Goal: Task Accomplishment & Management: Complete application form

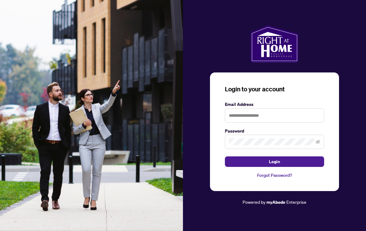
click at [300, 107] on label "Email Address" at bounding box center [274, 104] width 99 height 7
click at [305, 120] on input "text" at bounding box center [274, 115] width 99 height 14
click at [290, 143] on span at bounding box center [274, 142] width 99 height 14
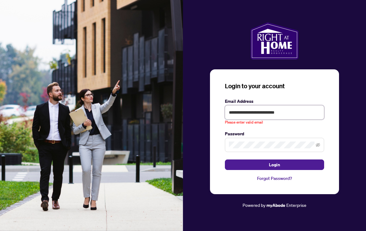
click at [252, 117] on input "**********" at bounding box center [274, 112] width 99 height 14
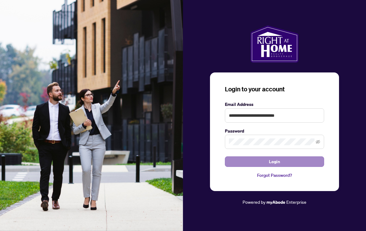
click at [309, 165] on button "Login" at bounding box center [274, 161] width 99 height 11
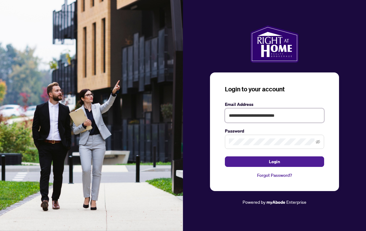
click at [256, 120] on input "**********" at bounding box center [274, 115] width 99 height 14
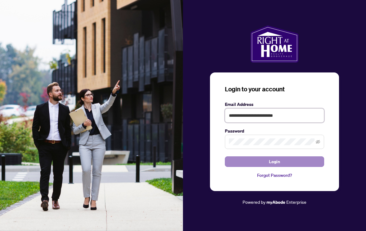
type input "**********"
click at [301, 164] on button "Login" at bounding box center [274, 161] width 99 height 11
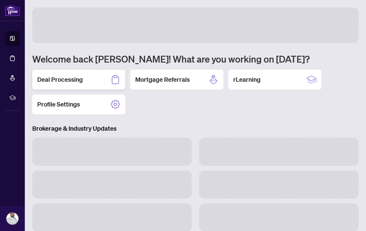
click at [75, 84] on div "Deal Processing" at bounding box center [78, 80] width 93 height 20
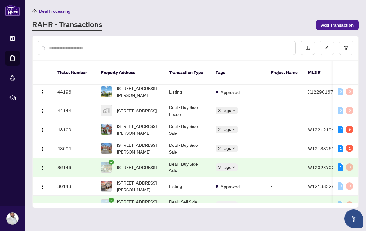
scroll to position [41, 0]
click at [197, 142] on td "Deal - Buy Side Sale" at bounding box center [187, 148] width 46 height 19
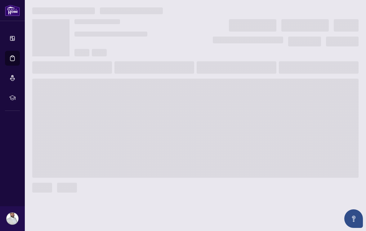
click at [354, 102] on span at bounding box center [195, 128] width 326 height 99
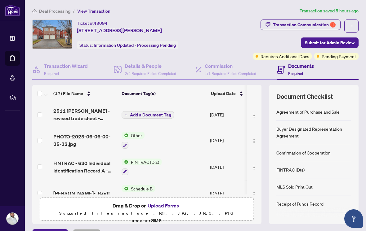
click at [92, 117] on span "2511 [PERSON_NAME] - revised trade sheet - Abdulkareem to Review.pdf" at bounding box center [84, 114] width 63 height 15
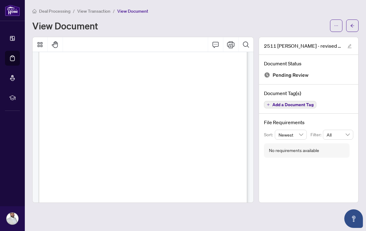
scroll to position [73, 0]
click at [348, 46] on icon "edit" at bounding box center [349, 46] width 4 height 4
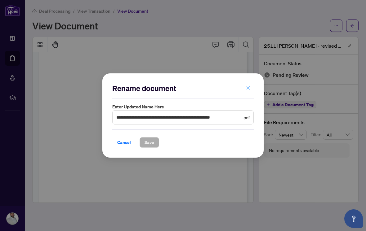
click at [251, 85] on button "button" at bounding box center [248, 88] width 12 height 11
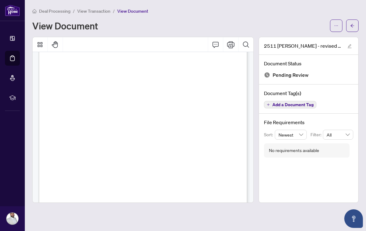
click at [328, 25] on div "View Document" at bounding box center [195, 26] width 326 height 12
click at [330, 21] on button "button" at bounding box center [336, 26] width 12 height 12
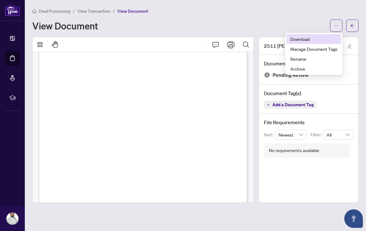
click at [312, 37] on span "Download" at bounding box center [313, 39] width 47 height 7
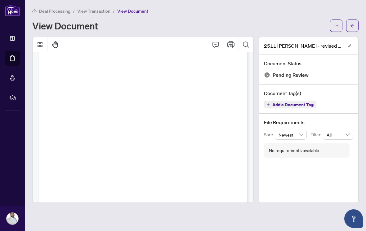
click at [99, 17] on div "Deal Processing / View Transaction / View Document View Document" at bounding box center [195, 19] width 326 height 24
click at [101, 11] on span "View Transaction" at bounding box center [93, 11] width 33 height 6
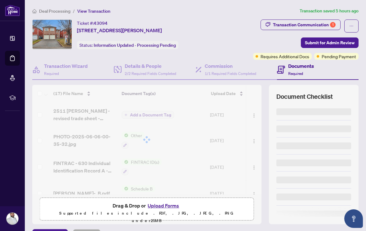
click at [160, 207] on button "Upload Forms" at bounding box center [163, 206] width 35 height 8
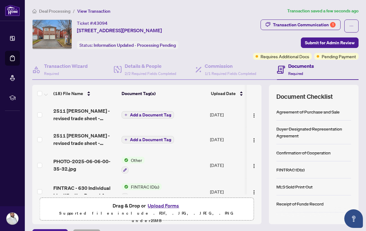
click at [147, 115] on span "Add a Document Tag" at bounding box center [150, 115] width 41 height 4
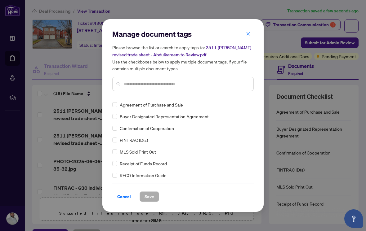
click at [186, 91] on div "Manage document tags Please browse the list or search to apply tags to: 2511 [P…" at bounding box center [182, 62] width 141 height 67
click at [191, 81] on input "text" at bounding box center [186, 84] width 125 height 7
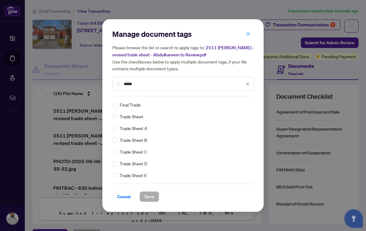
type input "*****"
click at [139, 116] on span "Trade Sheet" at bounding box center [132, 116] width 24 height 7
click at [148, 196] on span "Save" at bounding box center [149, 197] width 10 height 10
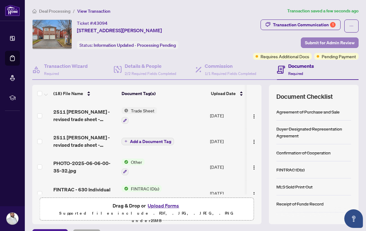
click at [333, 41] on span "Submit for Admin Review" at bounding box center [330, 43] width 50 height 10
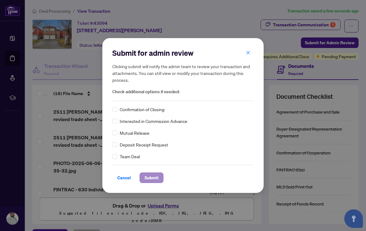
click at [154, 182] on span "Submit" at bounding box center [151, 178] width 14 height 10
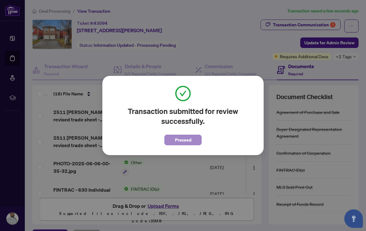
click at [193, 142] on button "Proceed" at bounding box center [182, 140] width 37 height 11
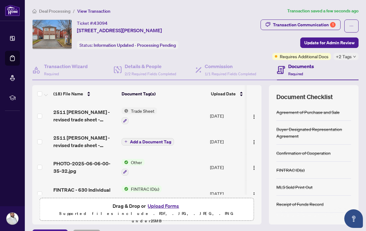
click at [90, 116] on span "2511 [PERSON_NAME] - revised trade sheet - Abdulkareem to Review.pdf" at bounding box center [84, 115] width 63 height 15
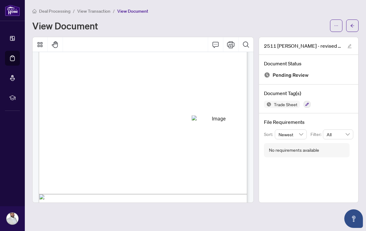
scroll to position [75, 0]
